Goal: Transaction & Acquisition: Purchase product/service

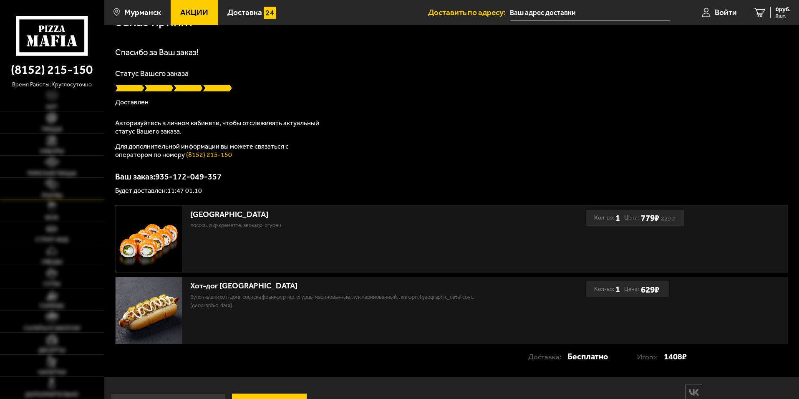
scroll to position [42, 0]
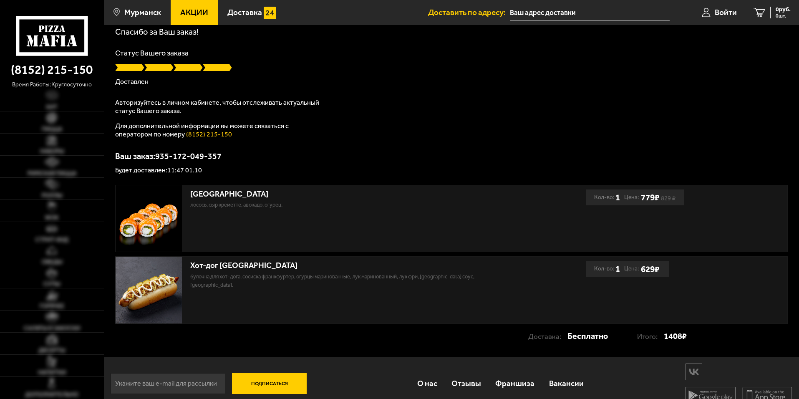
click at [359, 113] on div "Спасибо за Ваш заказ! Статус Вашего заказа Доставлен Авторизуйтесь в личном каб…" at bounding box center [451, 101] width 672 height 146
click at [35, 123] on link "Пицца" at bounding box center [52, 122] width 104 height 22
click at [53, 229] on img at bounding box center [51, 228] width 11 height 11
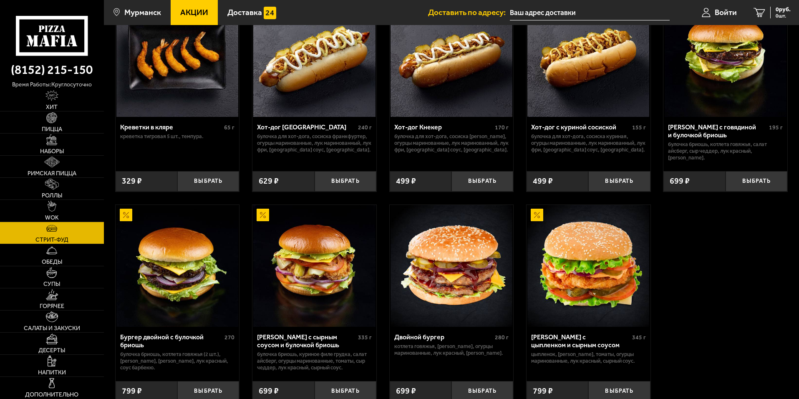
scroll to position [125, 0]
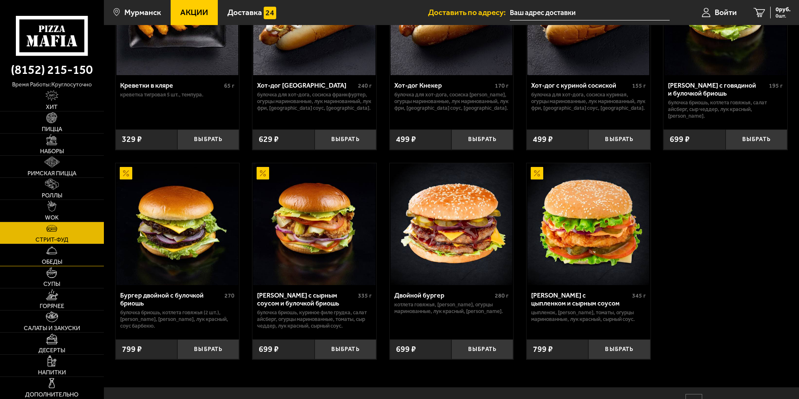
click at [52, 259] on span "Обеды" at bounding box center [52, 262] width 20 height 6
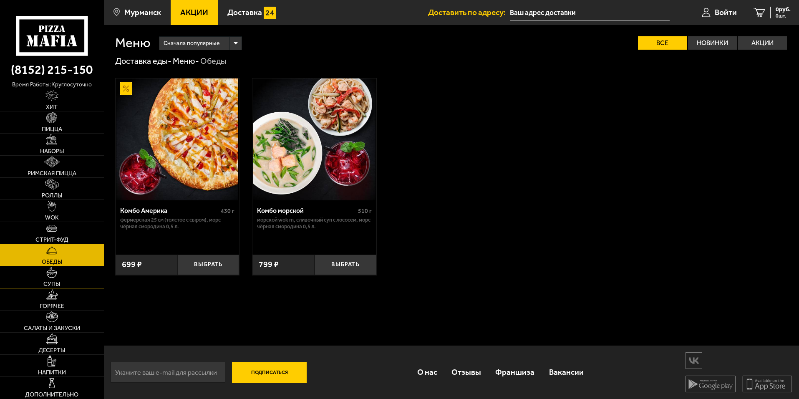
click at [51, 285] on span "Супы" at bounding box center [51, 284] width 17 height 6
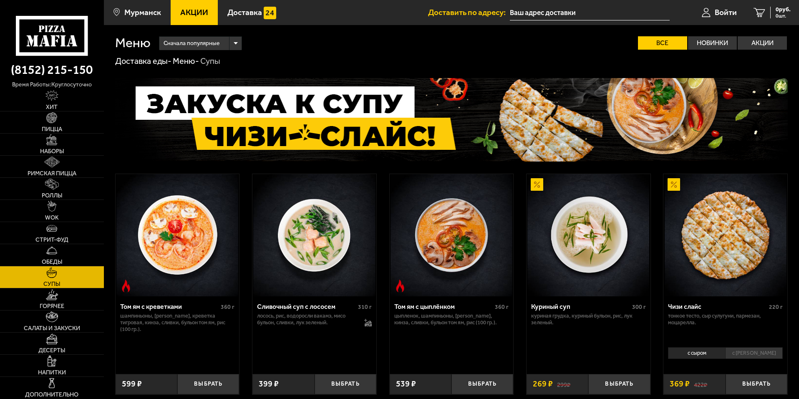
scroll to position [78, 0]
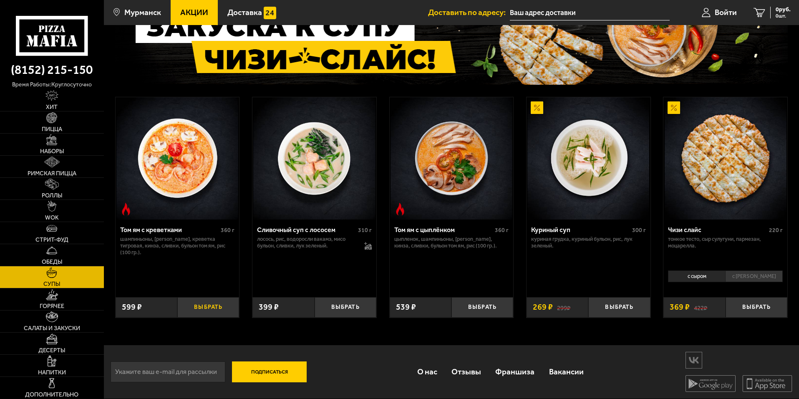
click at [204, 307] on button "Выбрать" at bounding box center [208, 307] width 62 height 20
click at [58, 322] on link "Салаты и закуски" at bounding box center [52, 321] width 104 height 22
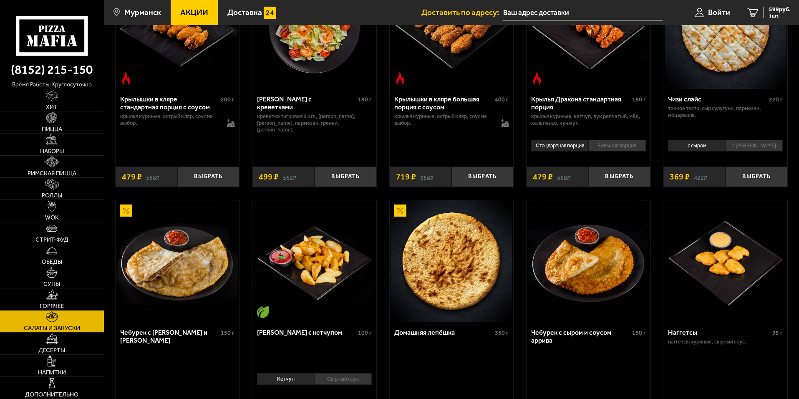
scroll to position [375, 0]
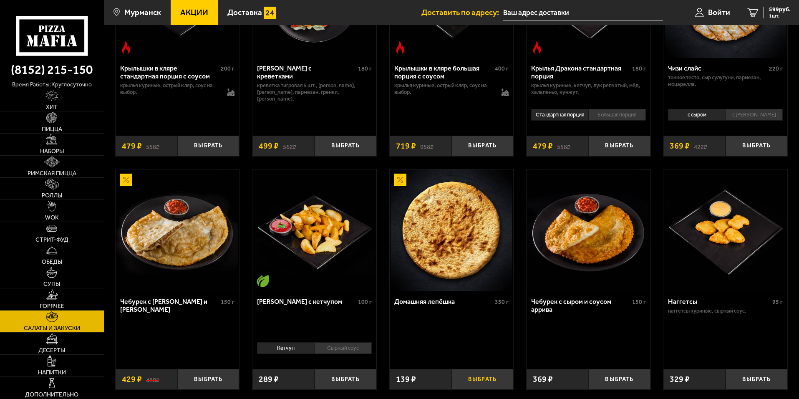
click at [491, 383] on button "Выбрать" at bounding box center [482, 379] width 62 height 20
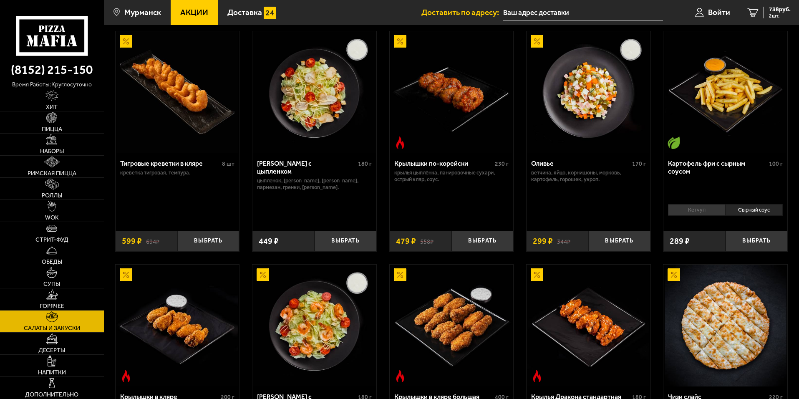
scroll to position [0, 0]
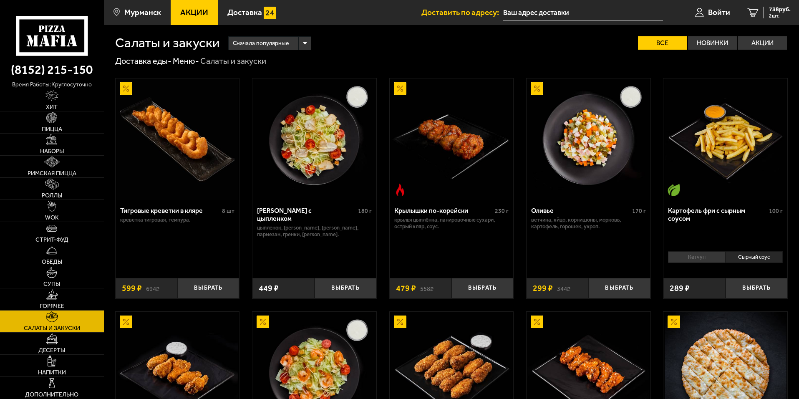
click at [48, 234] on link "Стрит-фуд" at bounding box center [52, 233] width 104 height 22
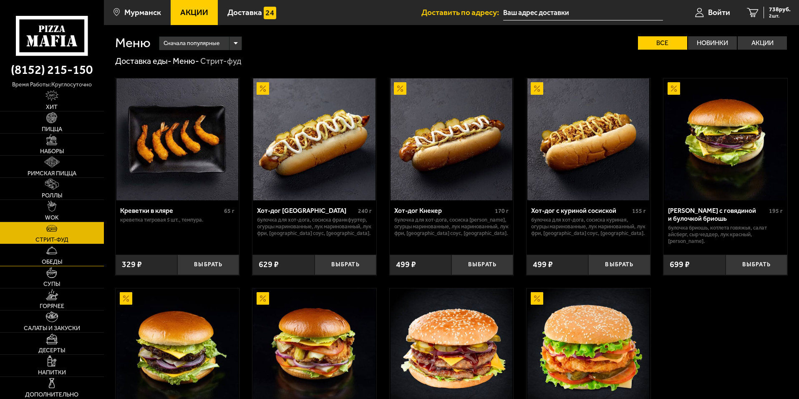
click at [50, 259] on span "Обеды" at bounding box center [52, 262] width 20 height 6
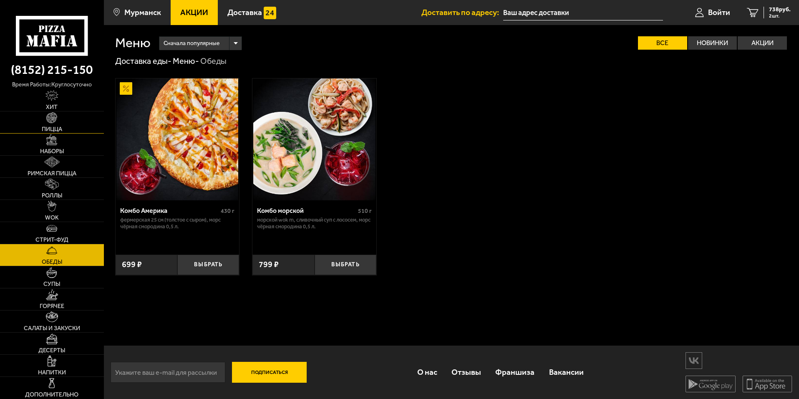
click at [56, 123] on img at bounding box center [51, 117] width 11 height 11
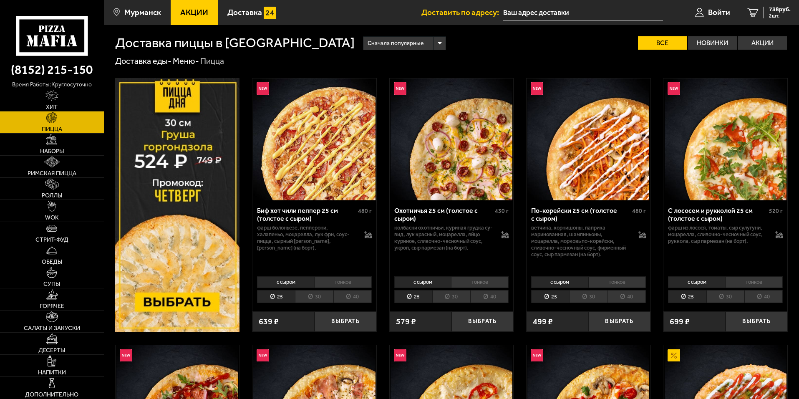
scroll to position [209, 0]
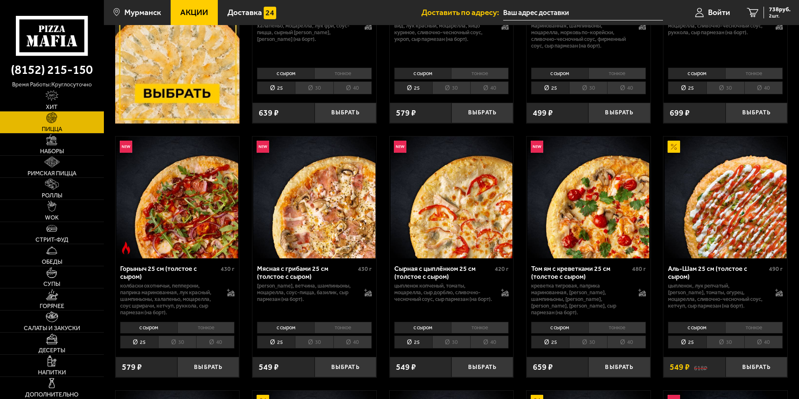
click at [312, 347] on li "30" at bounding box center [314, 341] width 38 height 13
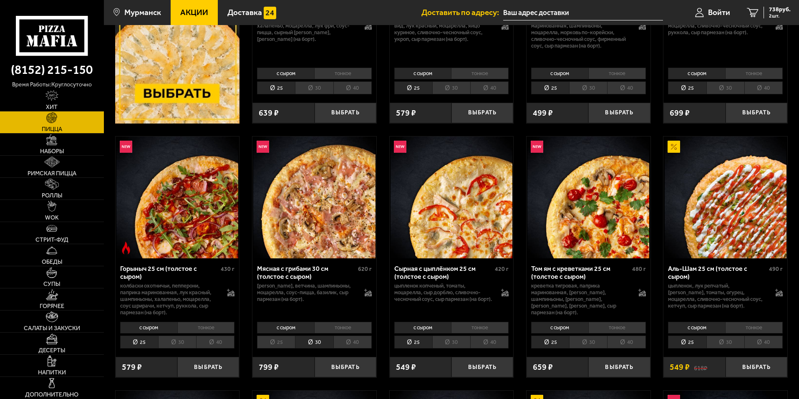
click at [341, 325] on li "тонкое" at bounding box center [343, 328] width 58 height 12
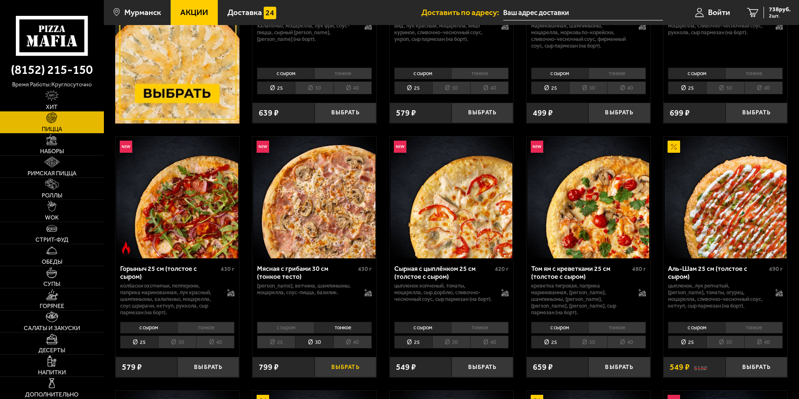
click at [348, 366] on button "Выбрать" at bounding box center [346, 367] width 62 height 20
click at [774, 12] on span "1537 руб." at bounding box center [778, 10] width 25 height 6
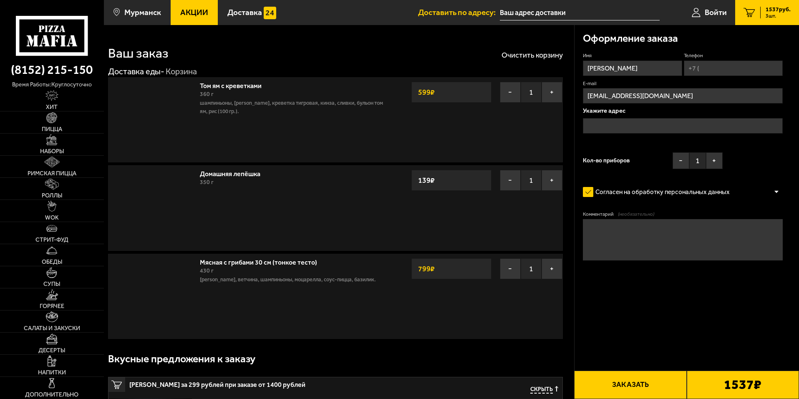
type input "[STREET_ADDRESS][PERSON_NAME]"
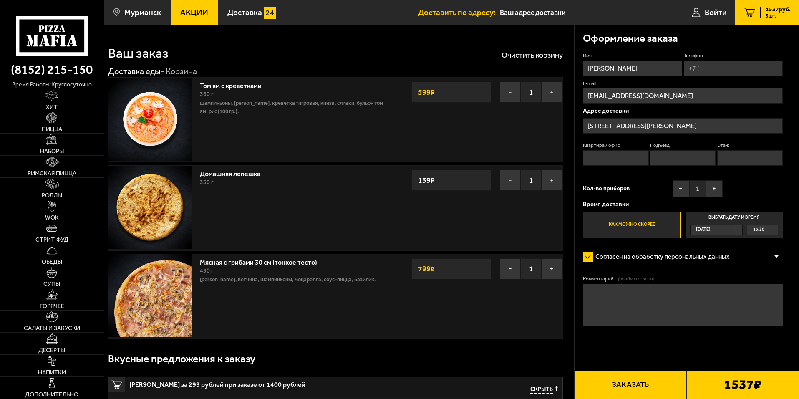
click at [615, 153] on input "Квартира / офис" at bounding box center [615, 157] width 65 height 15
click at [607, 160] on input "Квартира / офис" at bounding box center [615, 157] width 65 height 15
type input "7"
type input "[PHONE_NUMBER]"
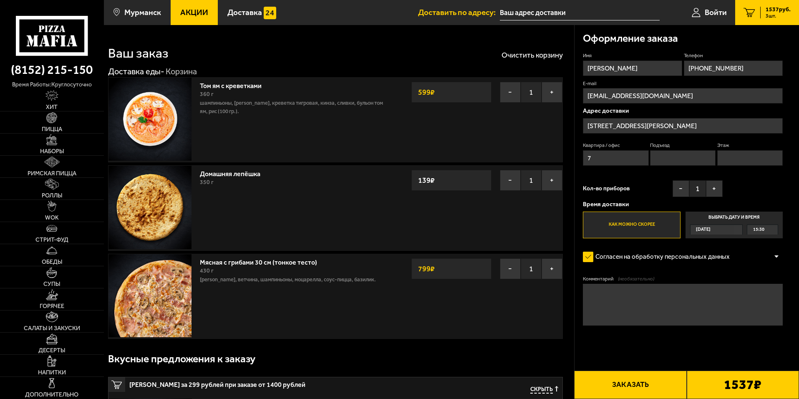
type input "1"
type input "3"
click at [605, 385] on button "Заказать" at bounding box center [630, 384] width 112 height 28
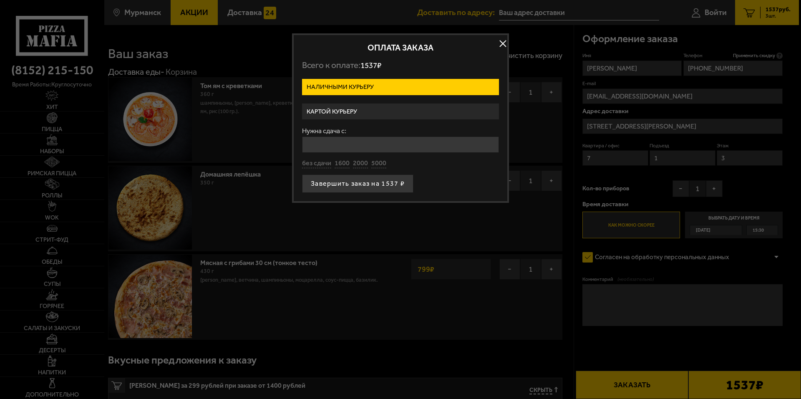
click at [350, 111] on label "Картой курьеру" at bounding box center [400, 111] width 197 height 16
click at [0, 0] on input "Картой курьеру" at bounding box center [0, 0] width 0 height 0
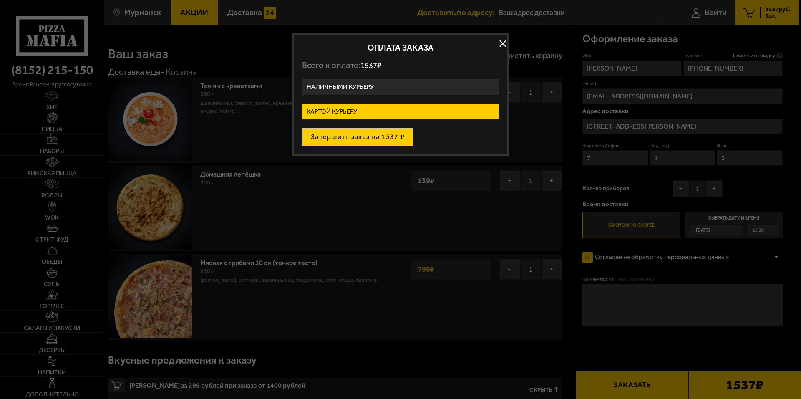
click at [365, 138] on button "Завершить заказ на 1537 ₽" at bounding box center [357, 137] width 111 height 18
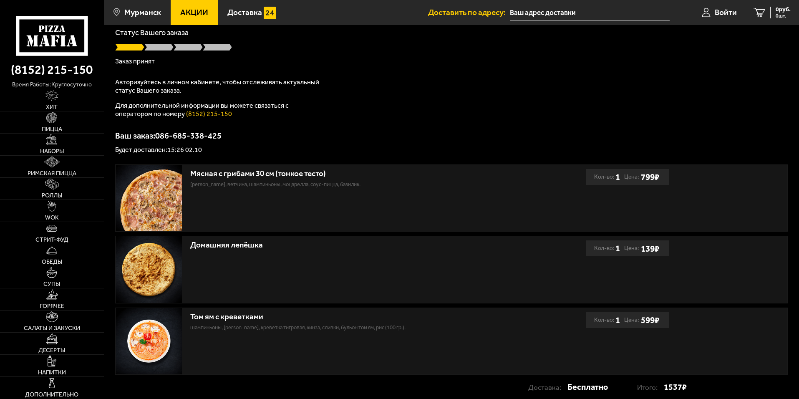
scroll to position [126, 0]
